Goal: Task Accomplishment & Management: Manage account settings

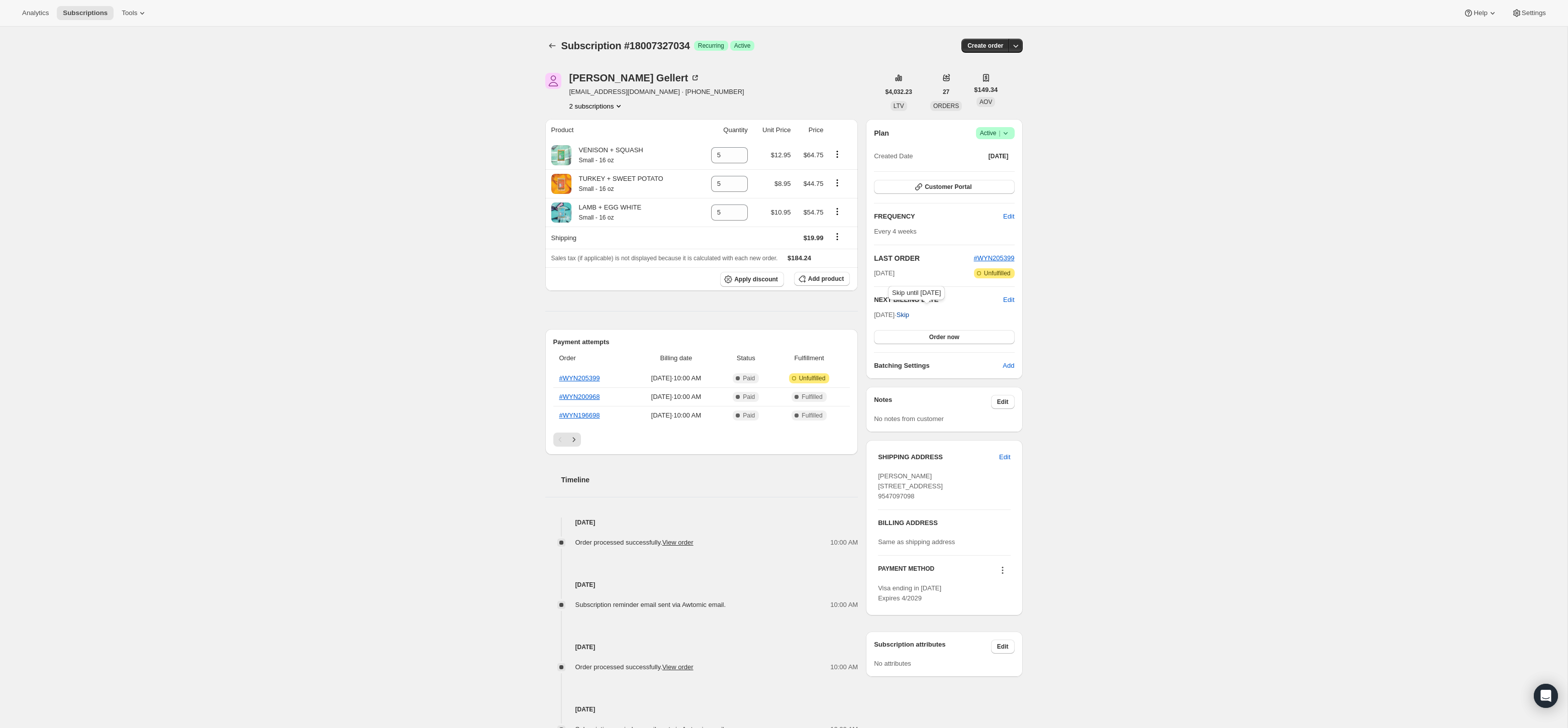
click at [909, 313] on span "Skip" at bounding box center [903, 315] width 12 height 10
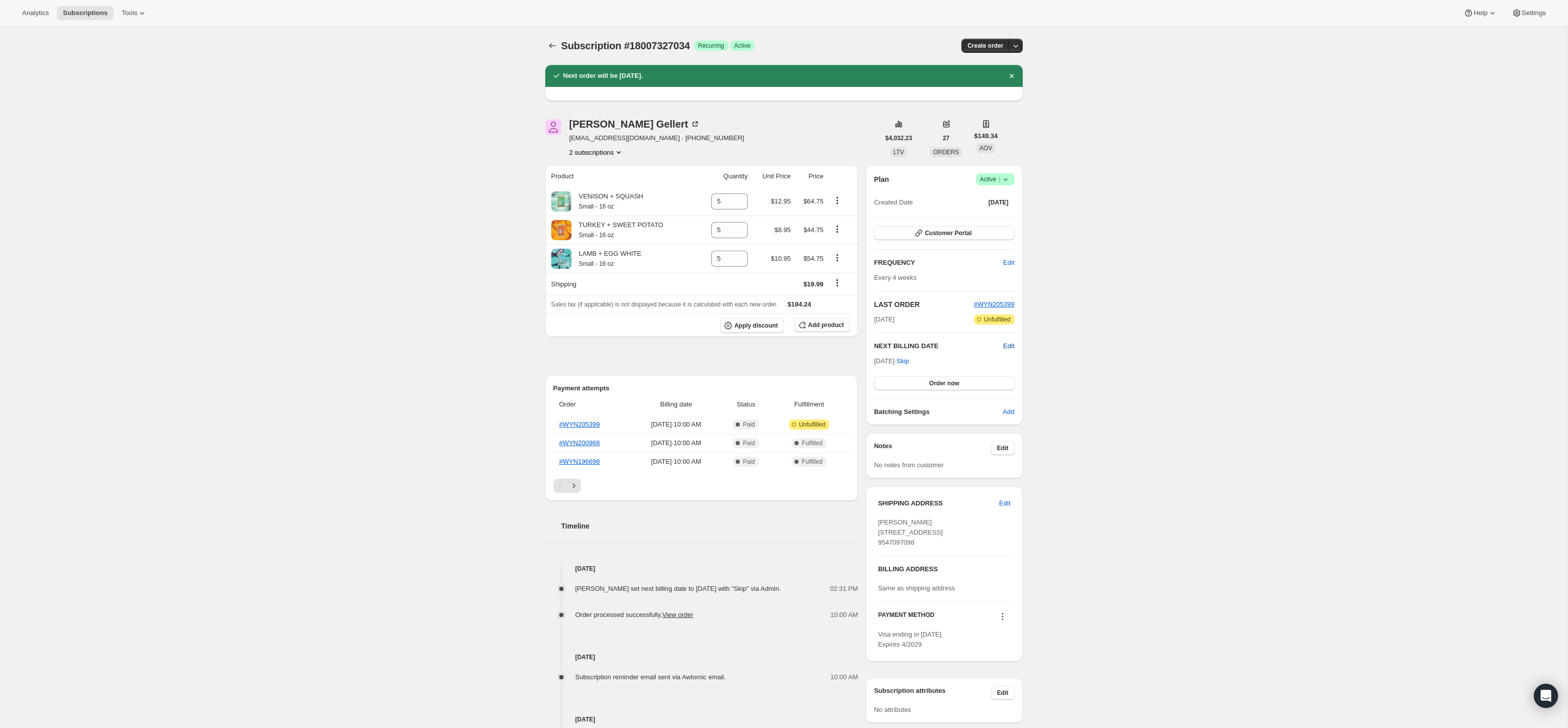
click at [1007, 346] on span "Edit" at bounding box center [1009, 346] width 11 height 10
click at [930, 365] on input "[DATE]" at bounding box center [944, 364] width 140 height 17
click at [935, 363] on input "[DATE]" at bounding box center [944, 364] width 140 height 17
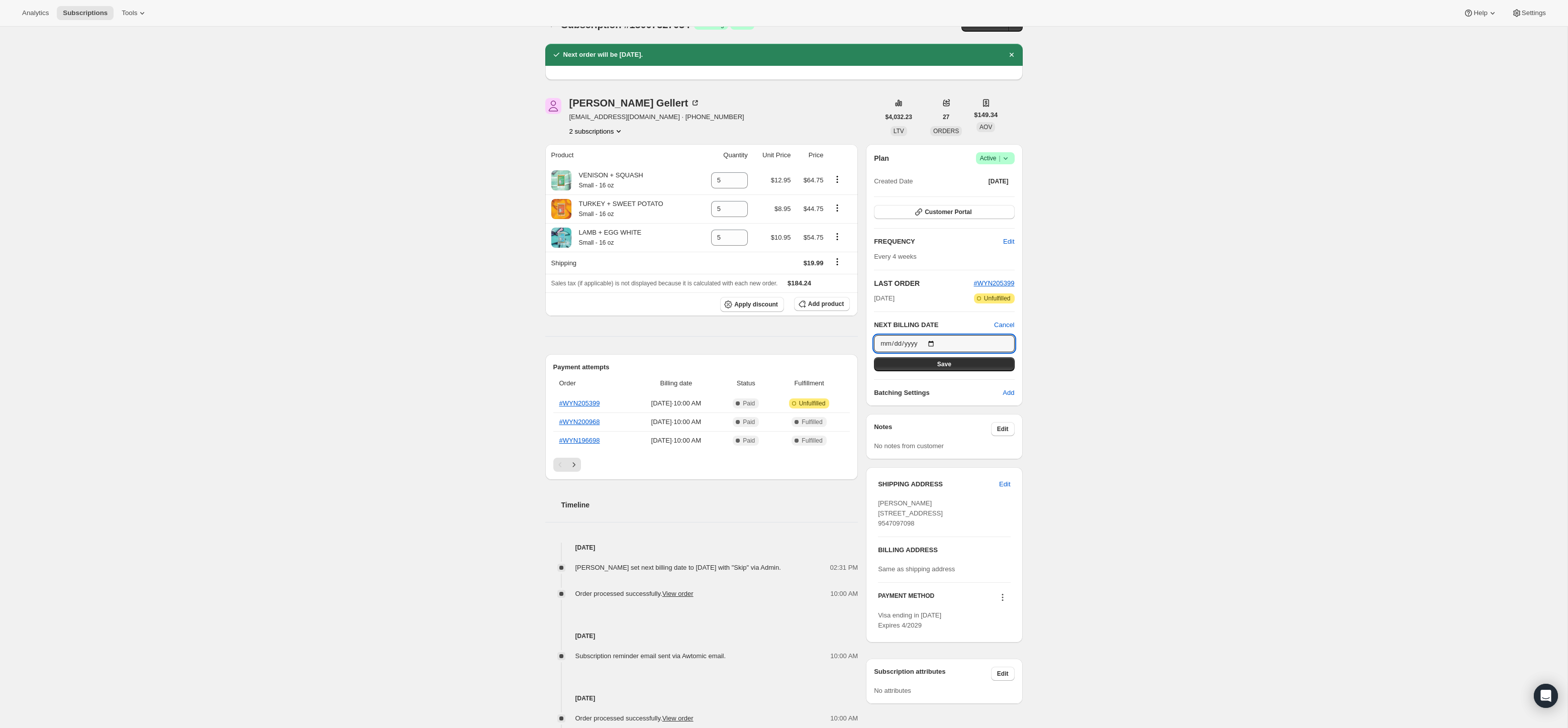
scroll to position [26, 0]
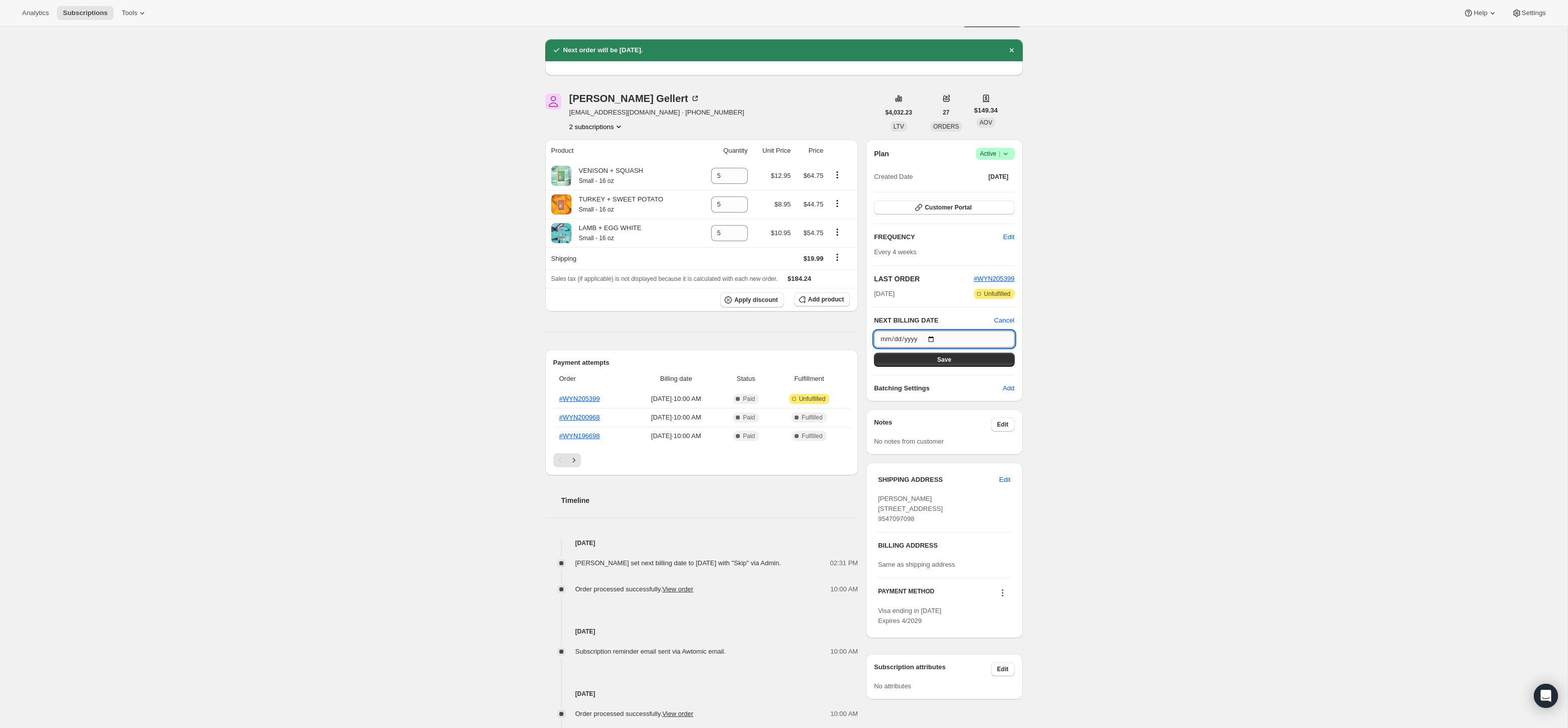
click at [934, 336] on input "[DATE]" at bounding box center [944, 339] width 140 height 17
type input "[DATE]"
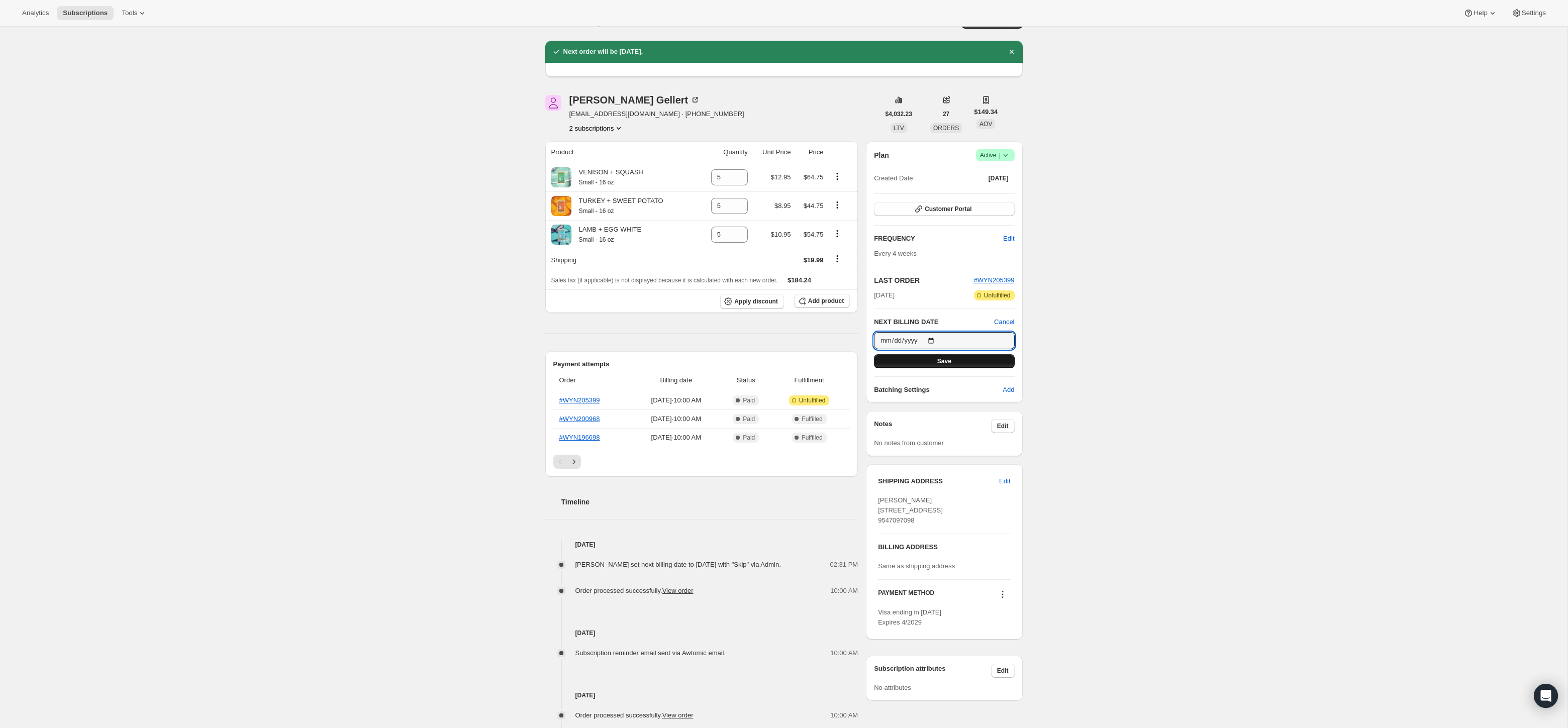
click at [924, 360] on button "Save" at bounding box center [944, 361] width 140 height 14
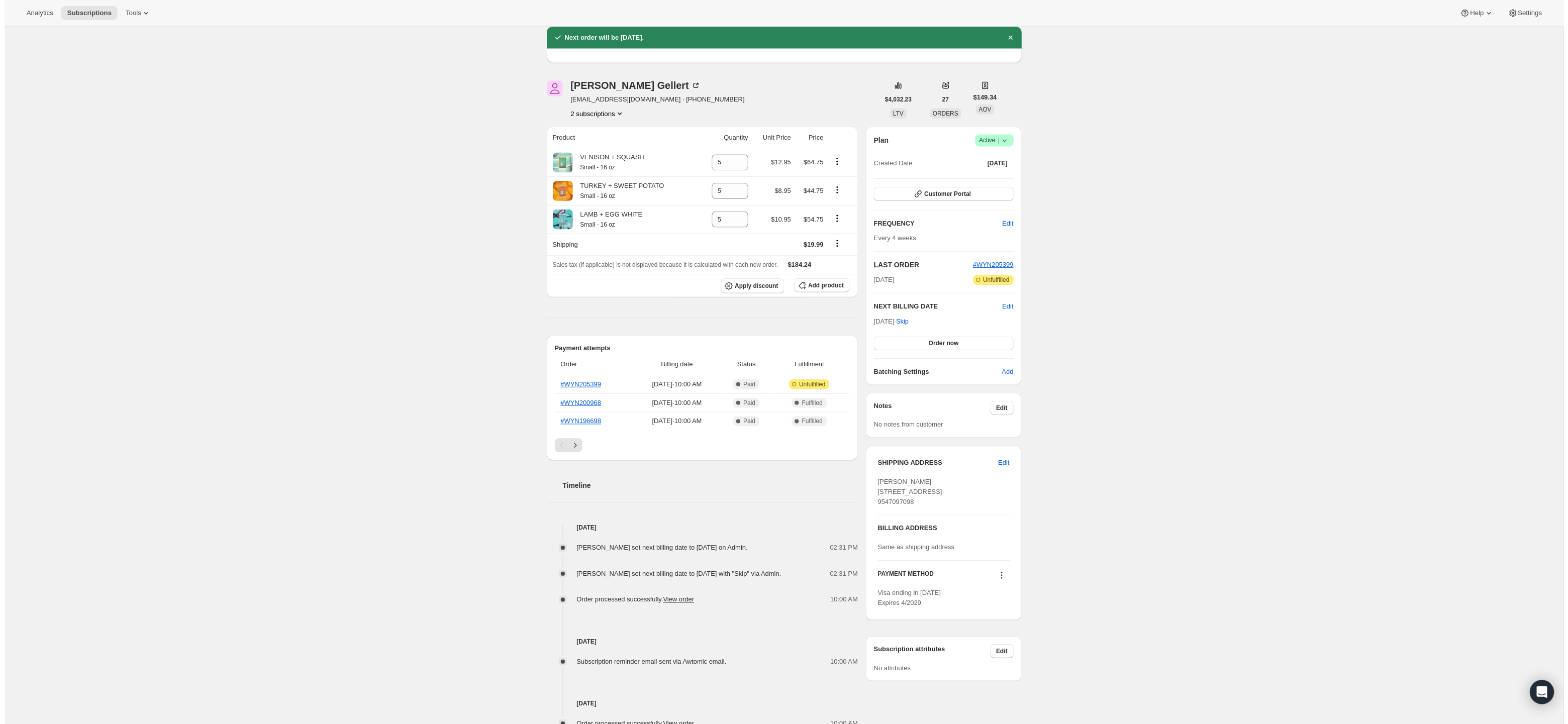
scroll to position [95, 0]
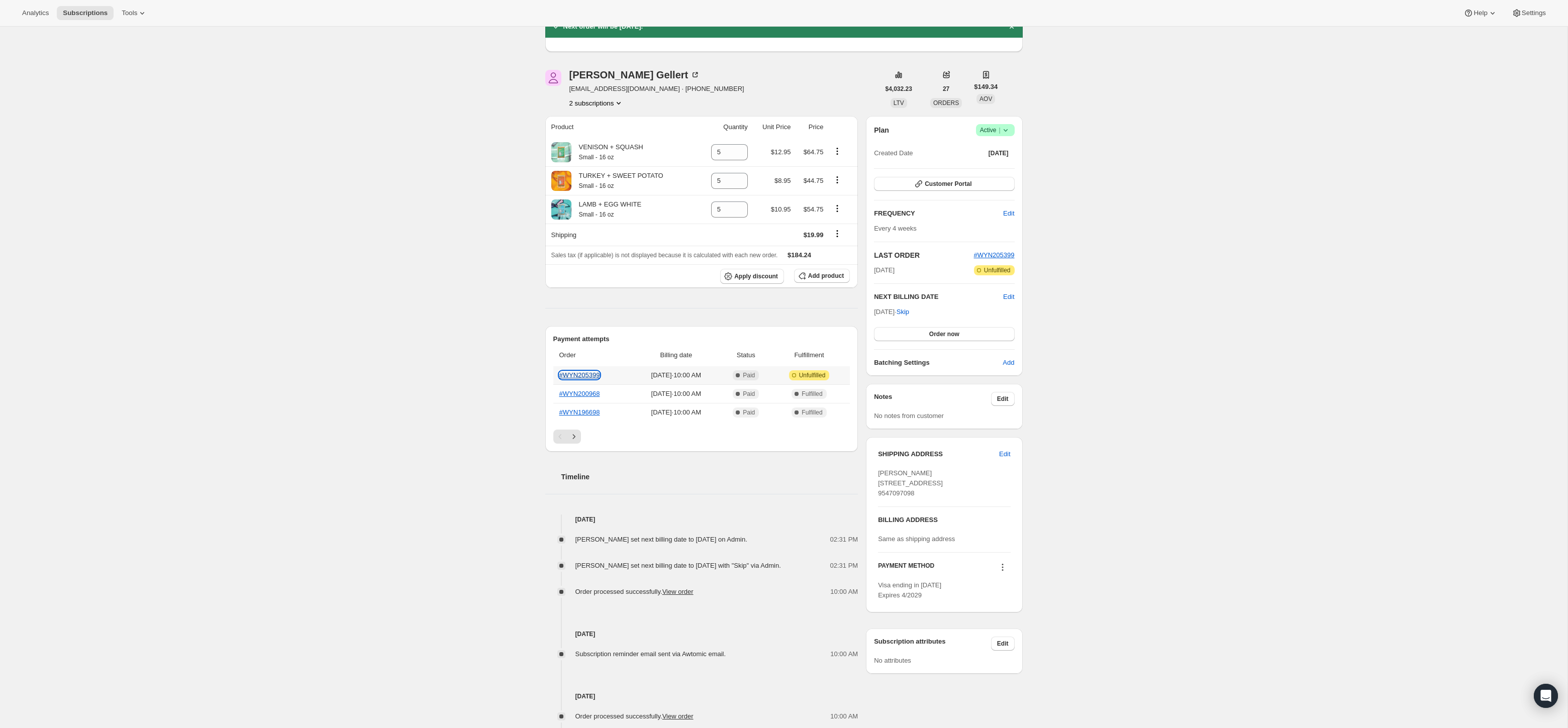
click at [592, 374] on link "#WYN205399" at bounding box center [580, 375] width 41 height 7
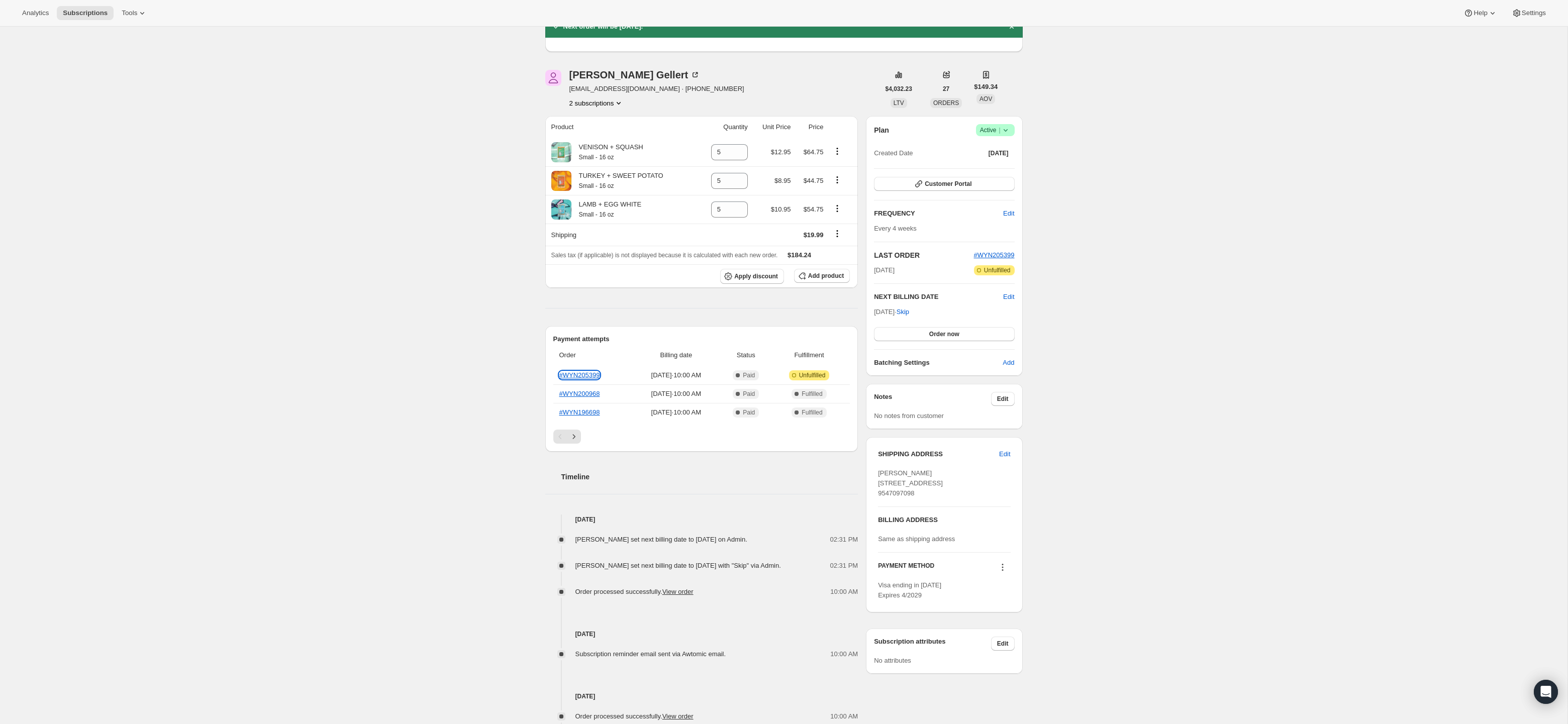
scroll to position [0, 0]
